Goal: Information Seeking & Learning: Learn about a topic

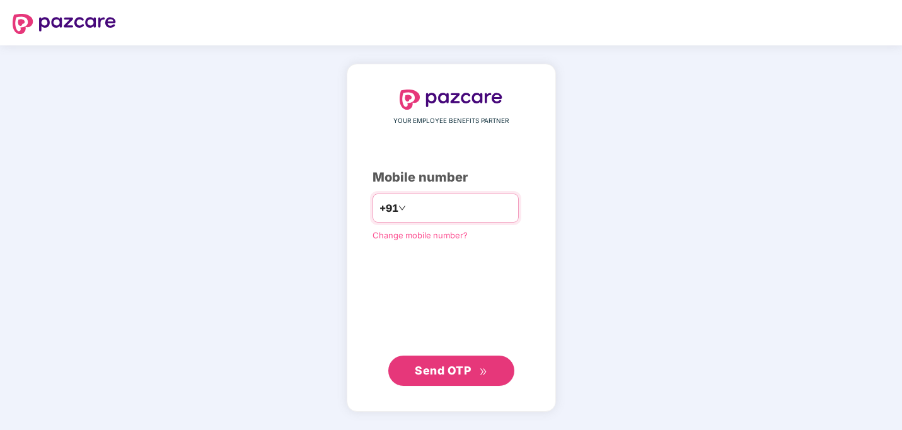
click at [439, 205] on input "number" at bounding box center [459, 208] width 103 height 20
type input "**********"
click at [446, 359] on button "Send OTP" at bounding box center [451, 370] width 126 height 30
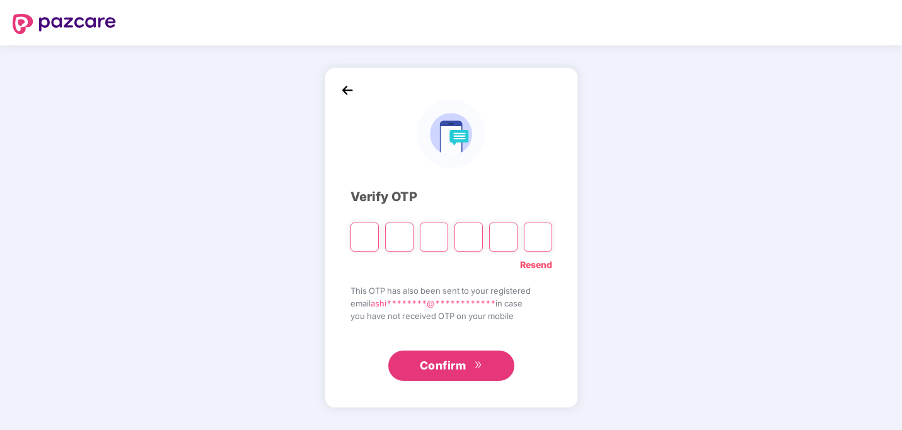
type input "*"
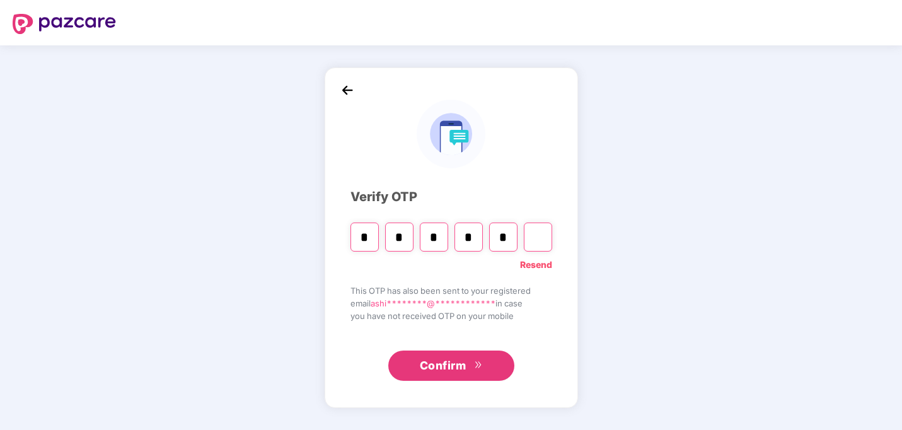
type input "*"
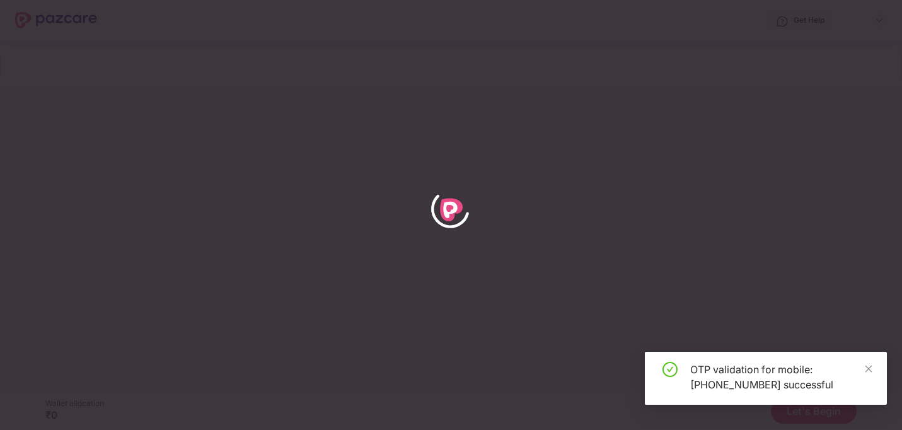
click at [874, 368] on div "OTP validation for mobile: [PHONE_NUMBER] successful" at bounding box center [766, 378] width 242 height 53
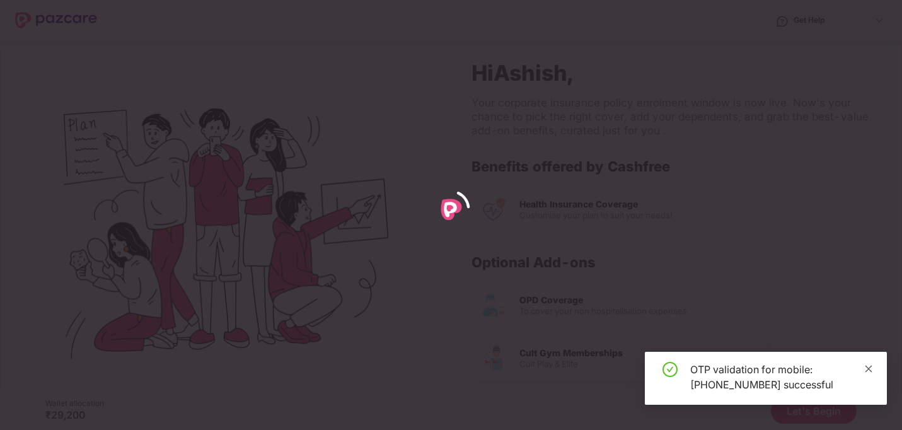
click at [870, 366] on icon "close" at bounding box center [868, 368] width 7 height 7
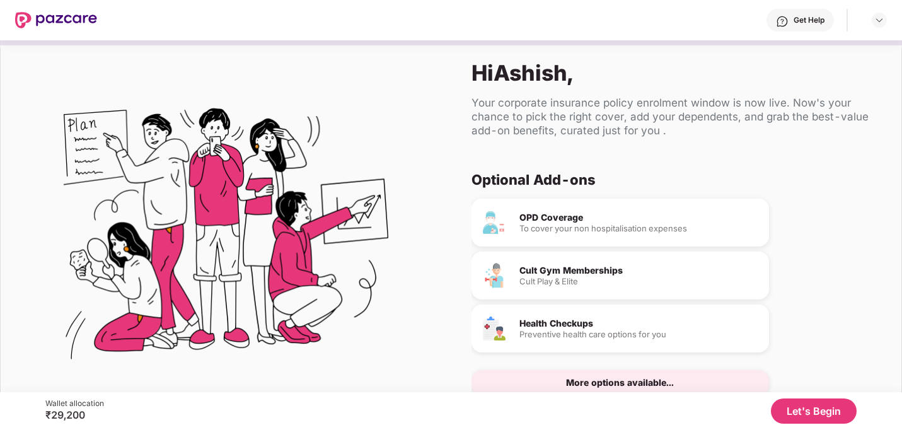
scroll to position [43, 0]
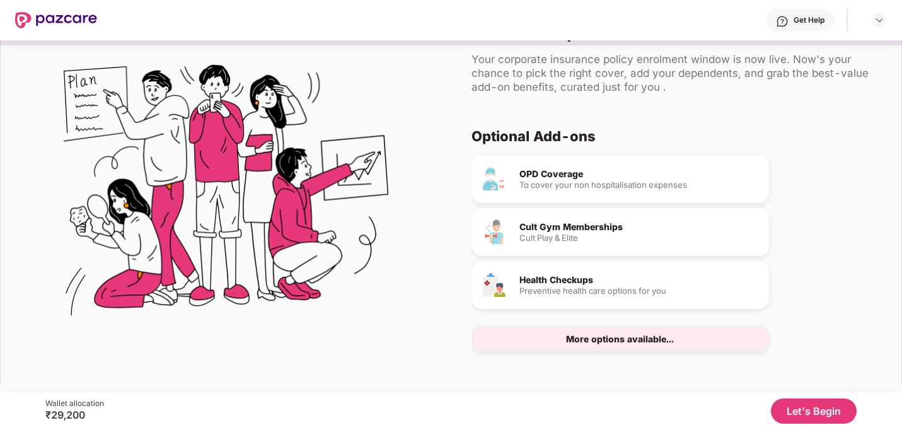
click at [788, 401] on button "Let's Begin" at bounding box center [814, 410] width 86 height 25
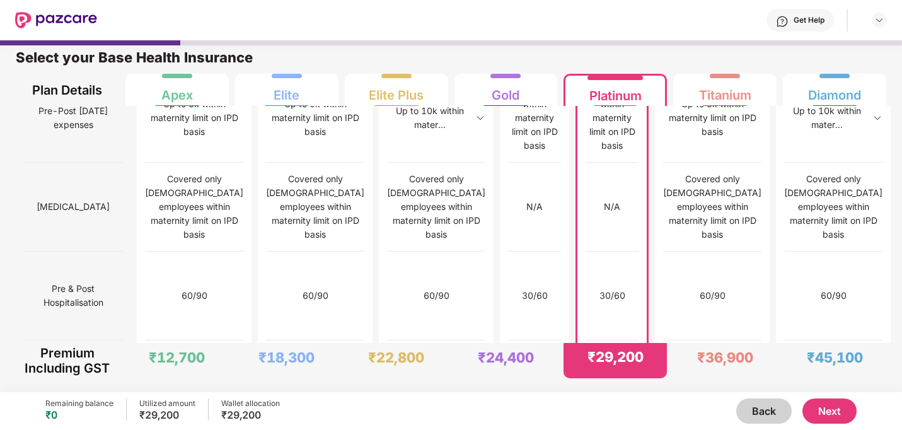
scroll to position [1272, 0]
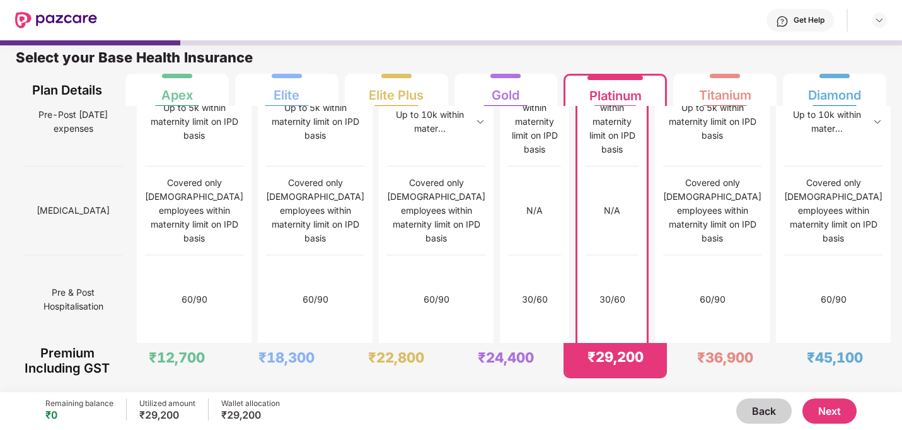
drag, startPoint x: 576, startPoint y: 200, endPoint x: 642, endPoint y: 217, distance: 68.2
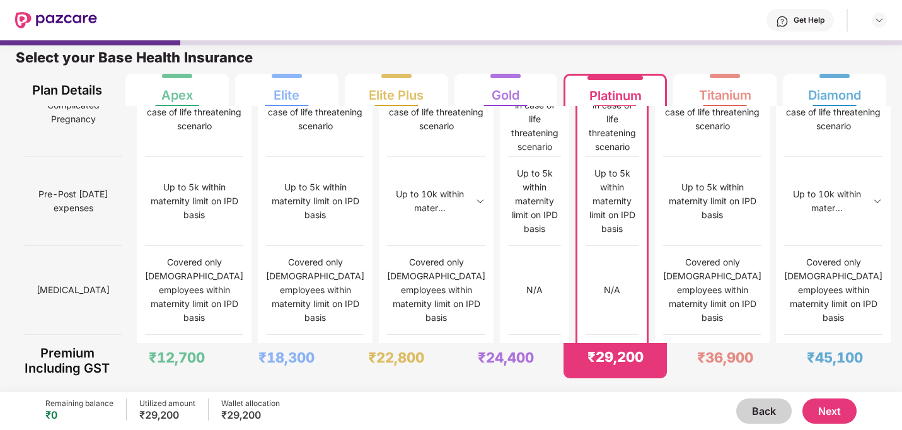
scroll to position [1190, 0]
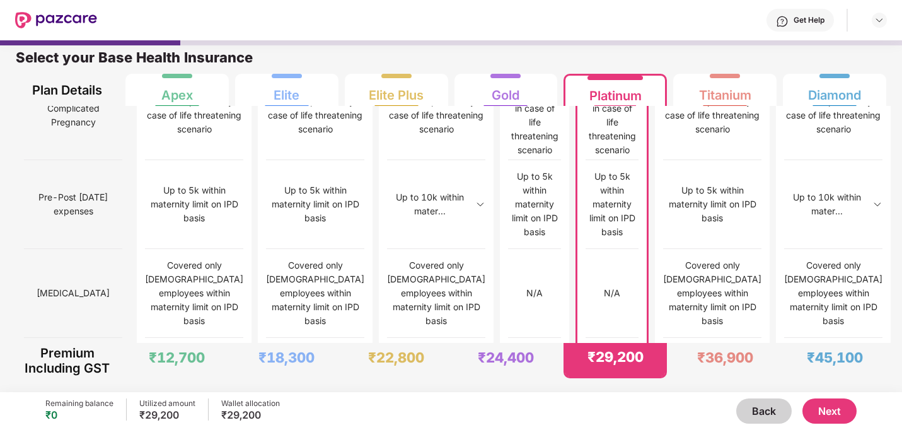
drag, startPoint x: 584, startPoint y: 154, endPoint x: 639, endPoint y: 186, distance: 63.8
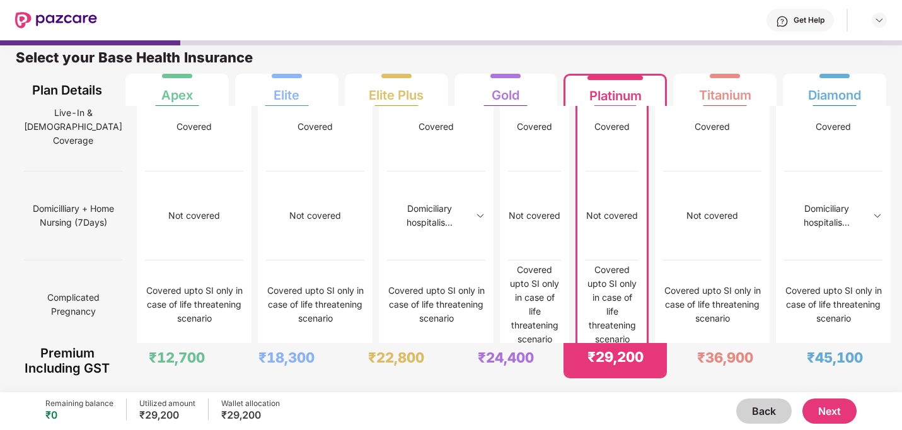
scroll to position [1097, 0]
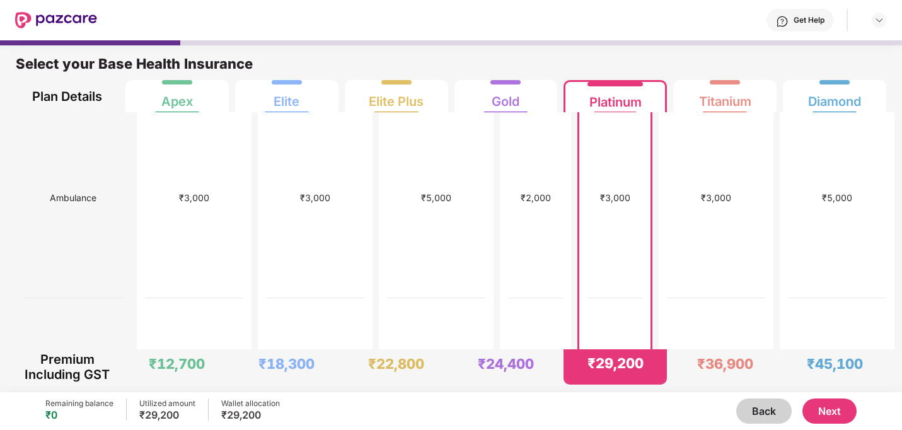
scroll to position [1415, 0]
drag, startPoint x: 575, startPoint y: 246, endPoint x: 604, endPoint y: 251, distance: 29.4
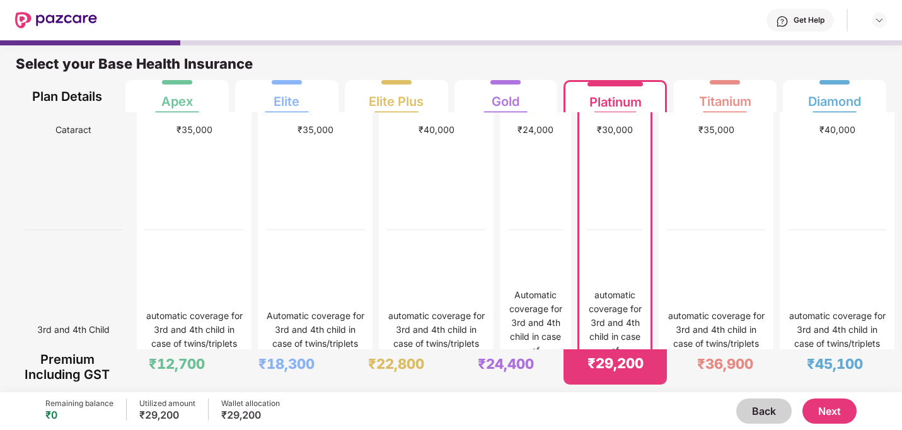
scroll to position [1872, 0]
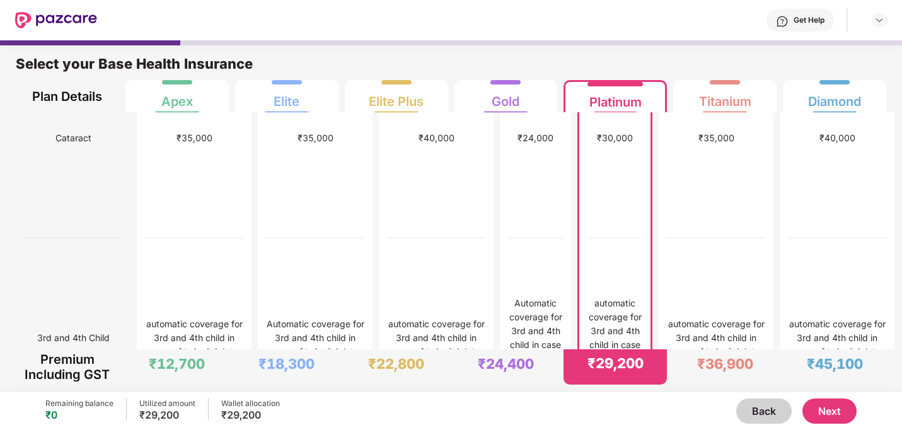
drag, startPoint x: 597, startPoint y: 164, endPoint x: 629, endPoint y: 163, distance: 31.6
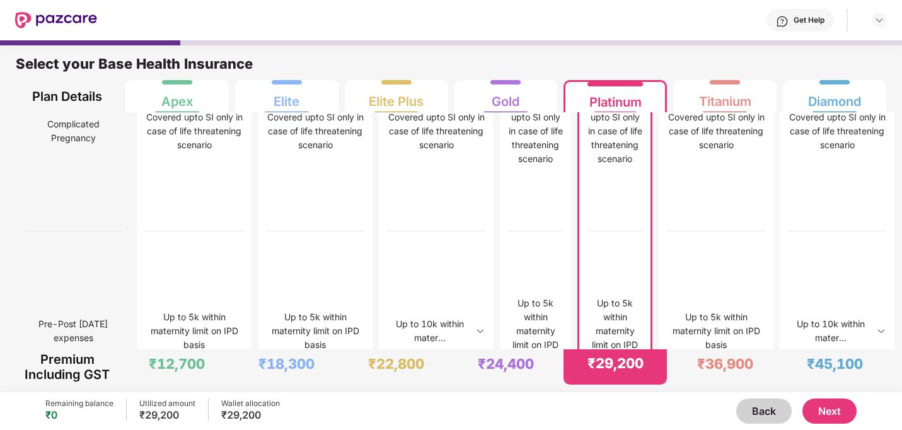
scroll to position [6, 0]
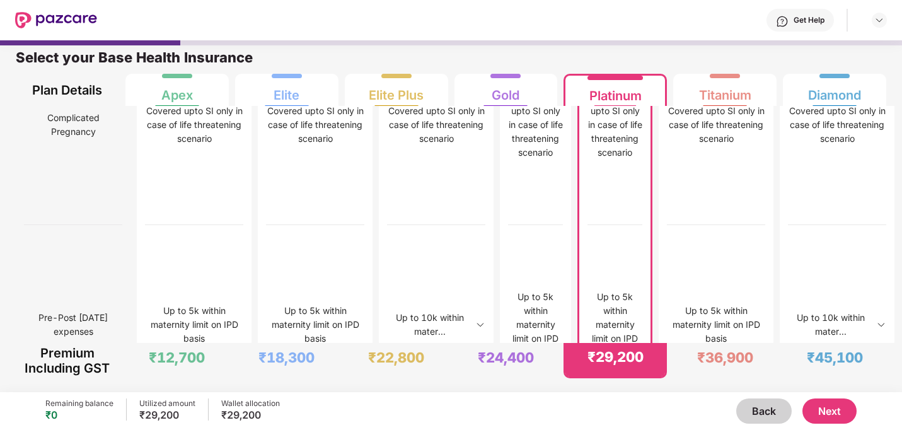
click at [841, 410] on button "Next" at bounding box center [829, 410] width 54 height 25
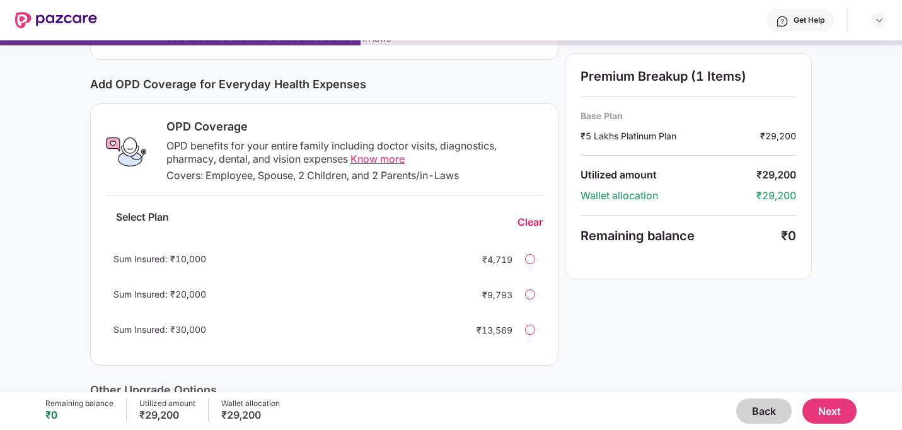
scroll to position [133, 0]
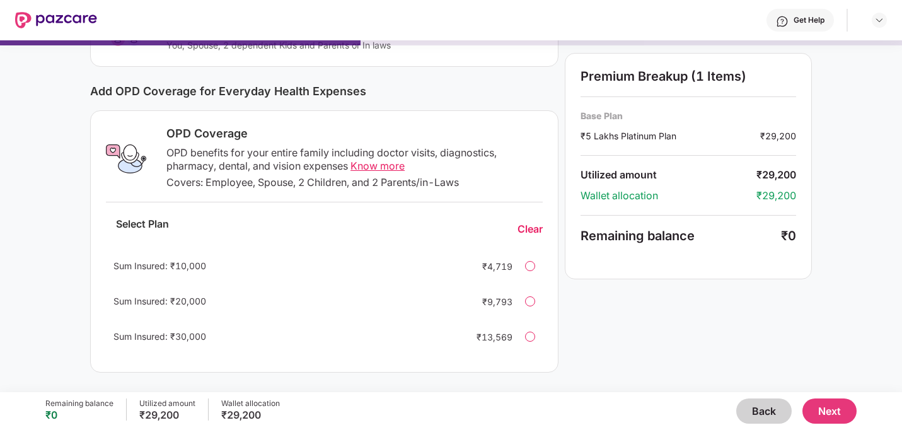
click at [193, 170] on div "OPD benefits for your entire family including doctor visits, diagnostics, pharm…" at bounding box center [354, 159] width 376 height 26
click at [193, 168] on div "OPD benefits for your entire family including doctor visits, diagnostics, pharm…" at bounding box center [354, 159] width 376 height 26
click at [456, 153] on div "OPD benefits for your entire family including doctor visits, diagnostics, pharm…" at bounding box center [354, 159] width 376 height 26
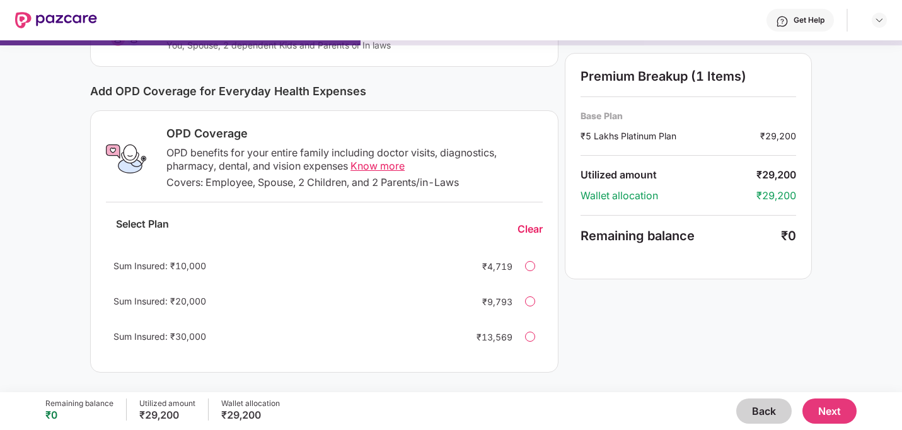
click at [231, 168] on div "OPD benefits for your entire family including doctor visits, diagnostics, pharm…" at bounding box center [354, 159] width 376 height 26
click at [192, 164] on div "OPD benefits for your entire family including doctor visits, diagnostics, pharm…" at bounding box center [354, 159] width 376 height 26
click at [459, 153] on div "OPD benefits for your entire family including doctor visits, diagnostics, pharm…" at bounding box center [354, 159] width 376 height 26
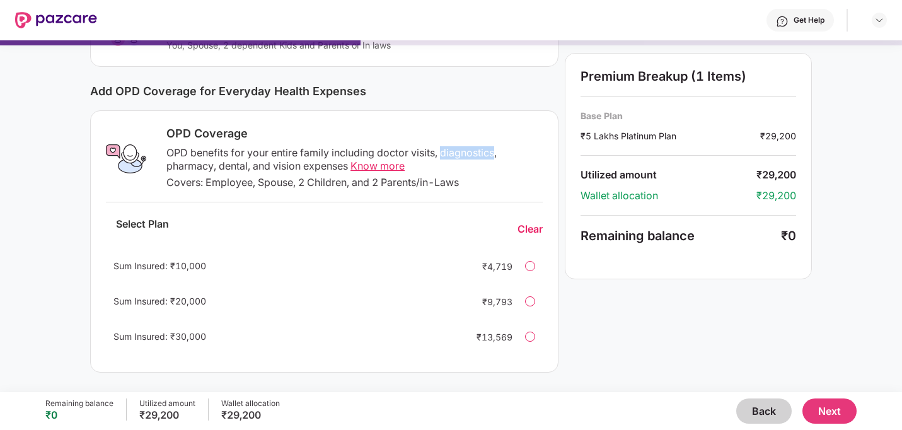
click at [459, 153] on div "OPD benefits for your entire family including doctor visits, diagnostics, pharm…" at bounding box center [354, 159] width 376 height 26
click at [463, 155] on div "OPD benefits for your entire family including doctor visits, diagnostics, pharm…" at bounding box center [354, 159] width 376 height 26
click at [368, 168] on span "Know more" at bounding box center [377, 165] width 54 height 13
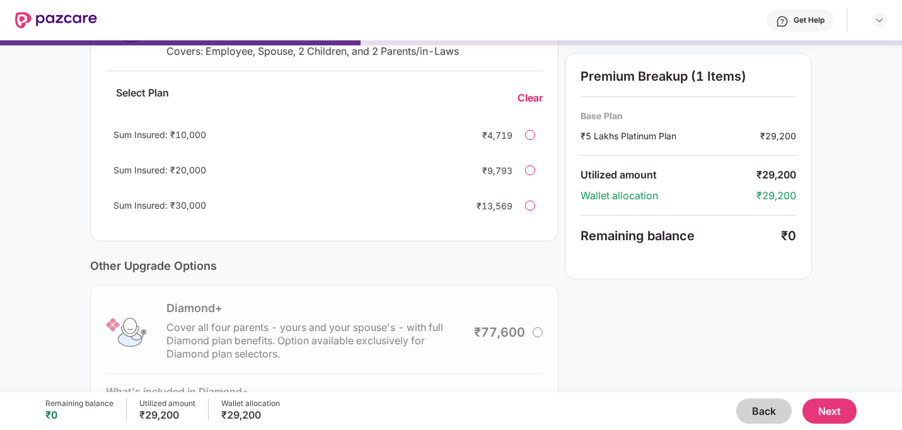
scroll to position [357, 0]
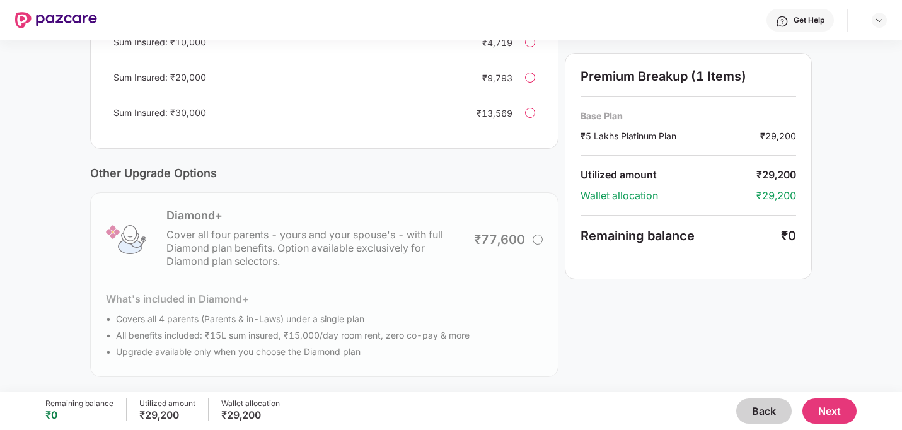
click at [761, 405] on button "Back" at bounding box center [763, 410] width 55 height 25
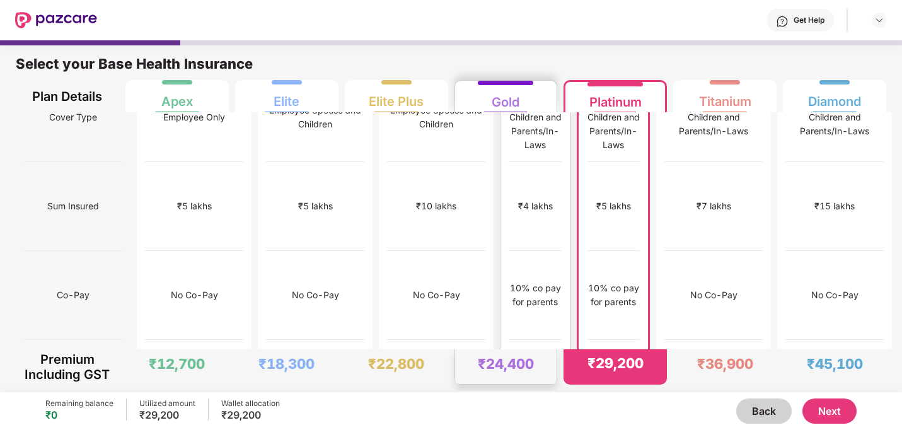
scroll to position [0, 0]
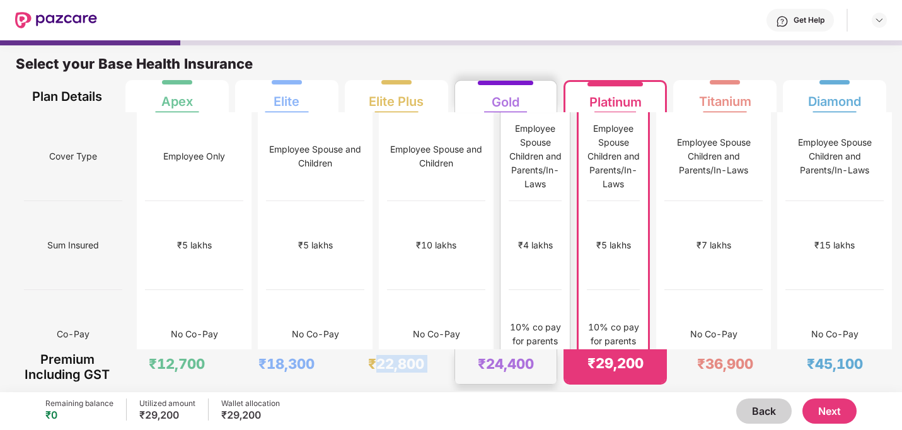
drag, startPoint x: 374, startPoint y: 362, endPoint x: 453, endPoint y: 361, distance: 79.4
click at [453, 361] on div "Premium Including GST ₹12,700 ₹18,300 ₹22,800 ₹24,400 ₹29,200 ₹36,900 ₹45,100" at bounding box center [451, 366] width 870 height 35
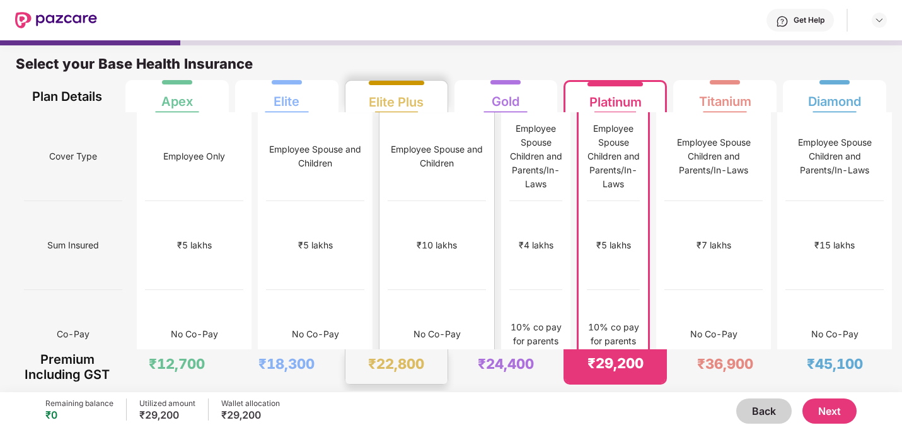
click at [395, 124] on div "Employee Spouse and Children" at bounding box center [437, 156] width 98 height 89
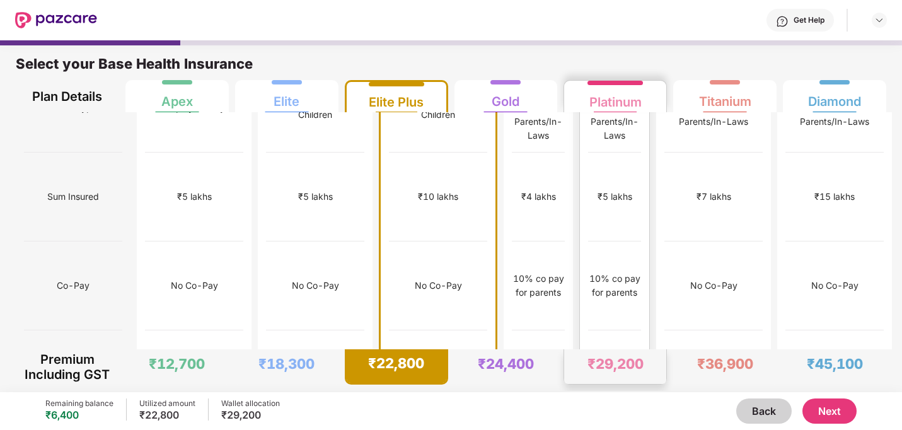
scroll to position [45, 0]
